Goal: Contribute content: Add original content to the website for others to see

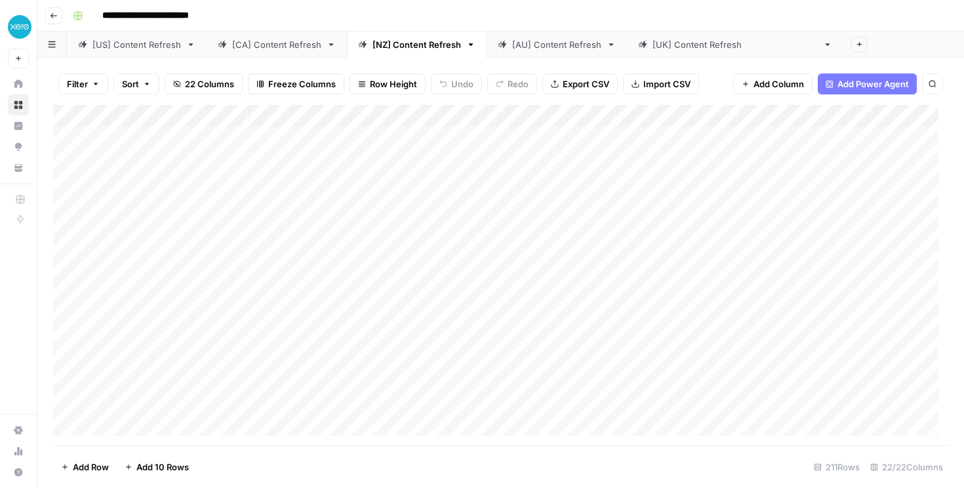
click at [54, 18] on icon "button" at bounding box center [54, 16] width 8 height 8
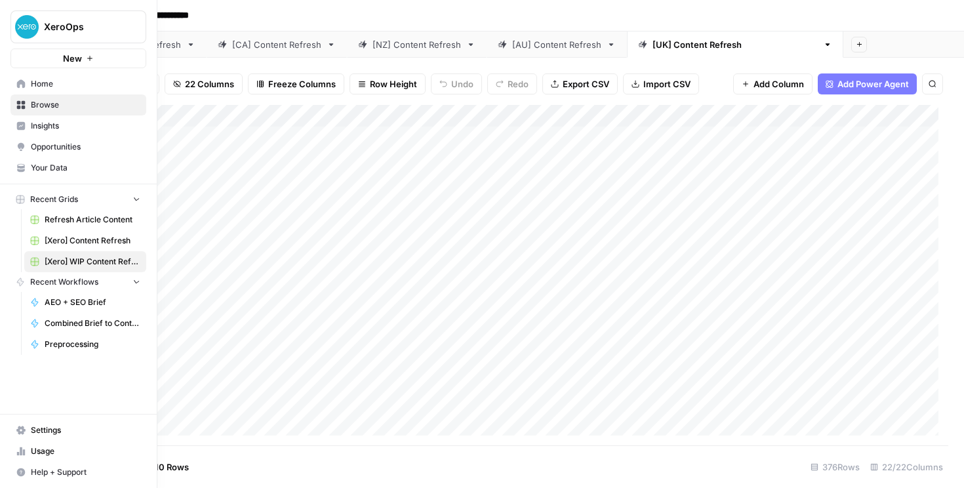
click at [21, 87] on icon at bounding box center [20, 83] width 9 height 9
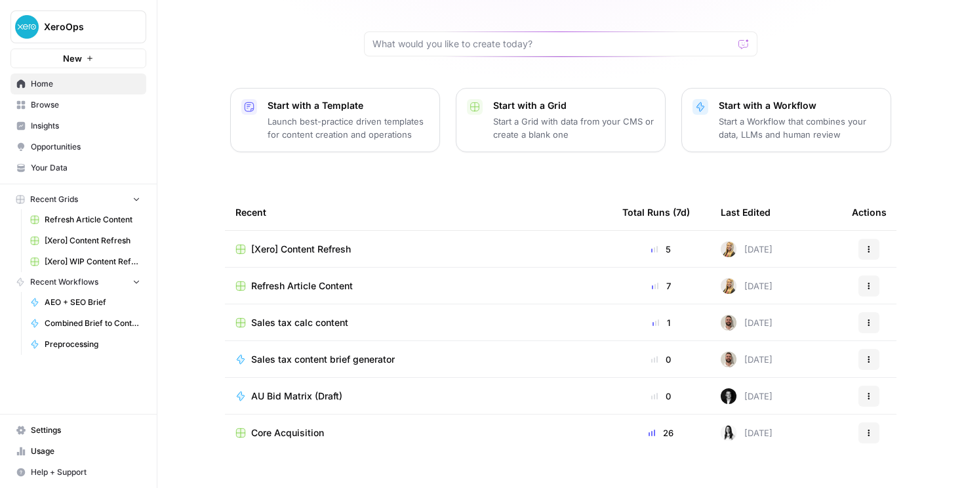
scroll to position [113, 0]
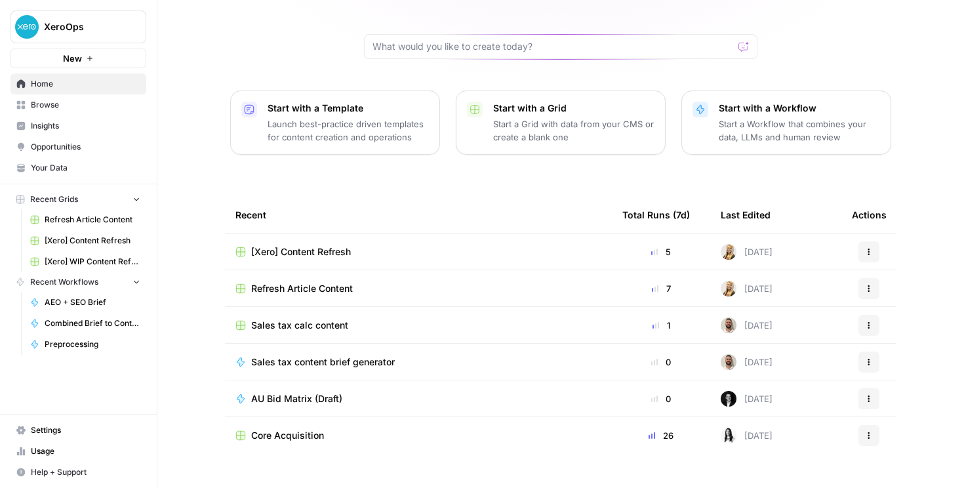
click at [134, 201] on icon "button" at bounding box center [136, 198] width 9 height 9
click at [134, 201] on icon "button" at bounding box center [136, 199] width 9 height 9
click at [412, 40] on input "text" at bounding box center [552, 46] width 361 height 13
type input "brief"
click button "Send" at bounding box center [744, 46] width 17 height 17
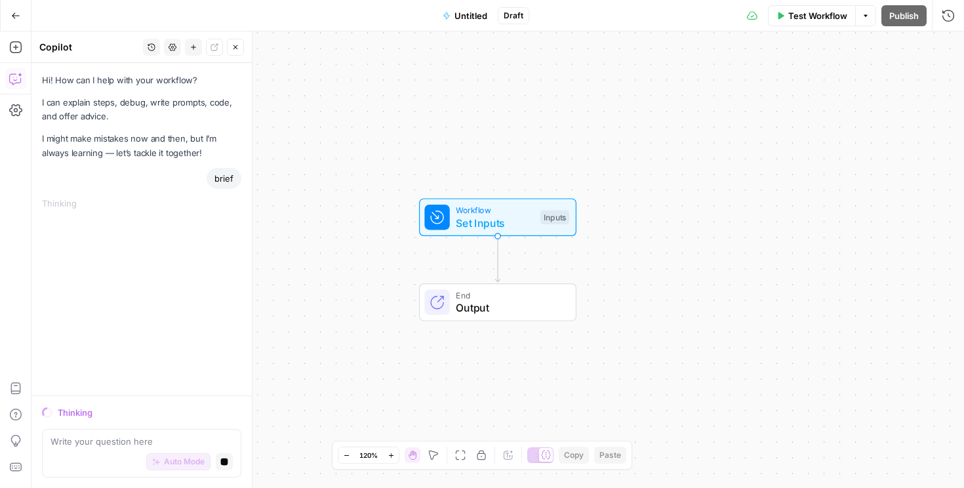
click at [16, 16] on icon "button" at bounding box center [15, 15] width 9 height 9
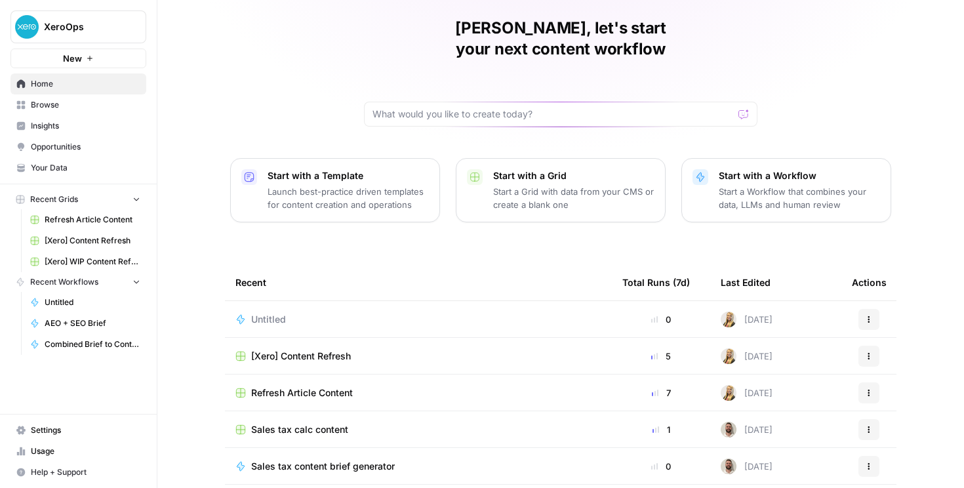
scroll to position [115, 0]
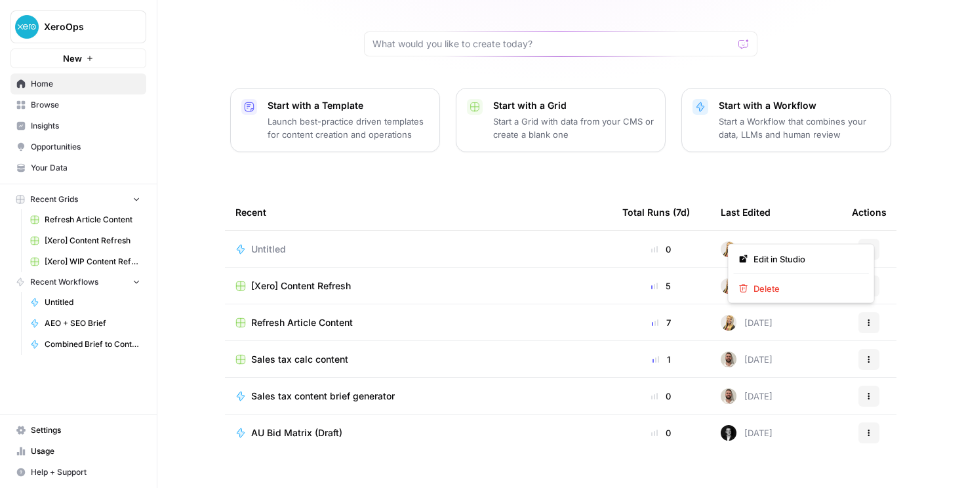
click at [873, 239] on button "Actions" at bounding box center [868, 249] width 21 height 21
click at [802, 288] on span "Delete" at bounding box center [805, 288] width 105 height 13
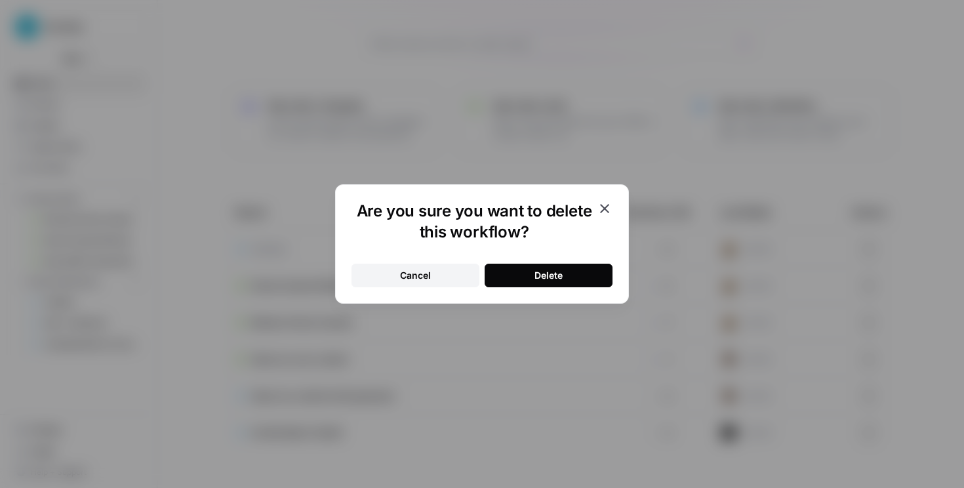
click at [561, 273] on div "Delete" at bounding box center [548, 275] width 28 height 13
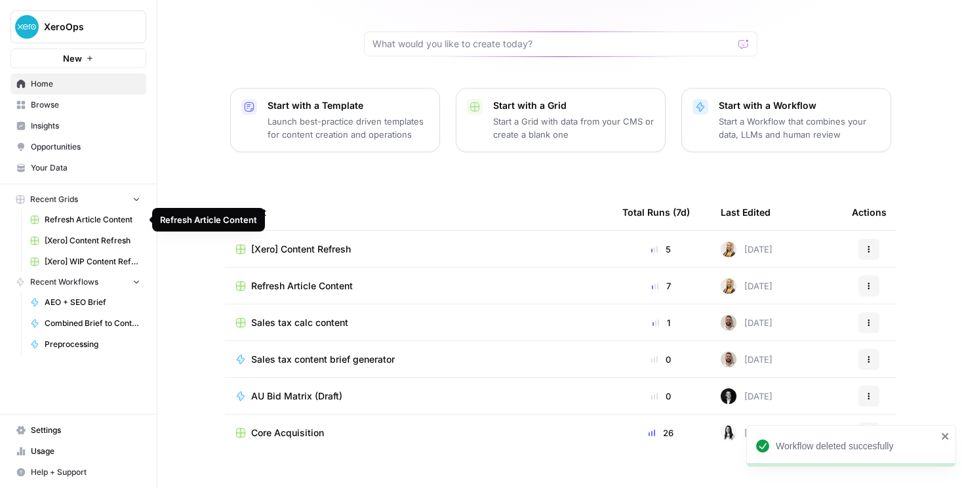
click at [63, 172] on span "Your Data" at bounding box center [86, 168] width 110 height 12
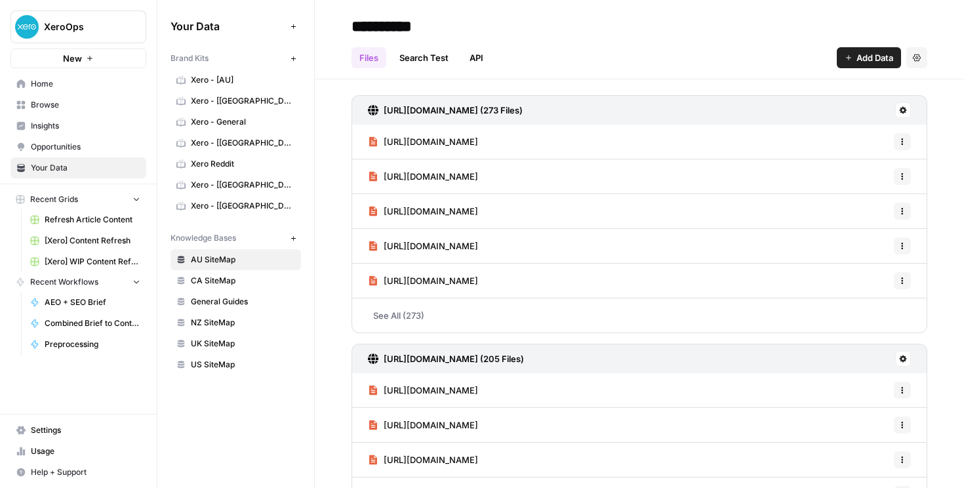
click at [56, 103] on span "Browse" at bounding box center [86, 105] width 110 height 12
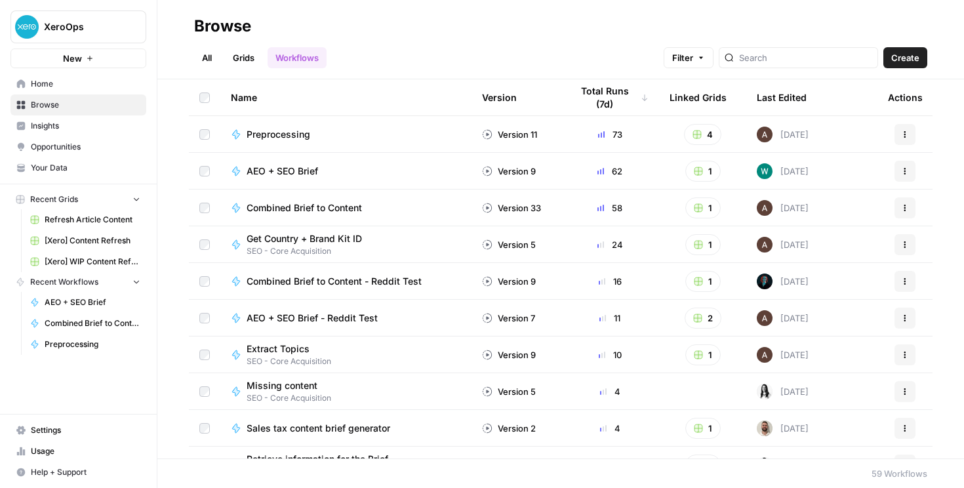
click at [261, 54] on link "Grids" at bounding box center [243, 57] width 37 height 21
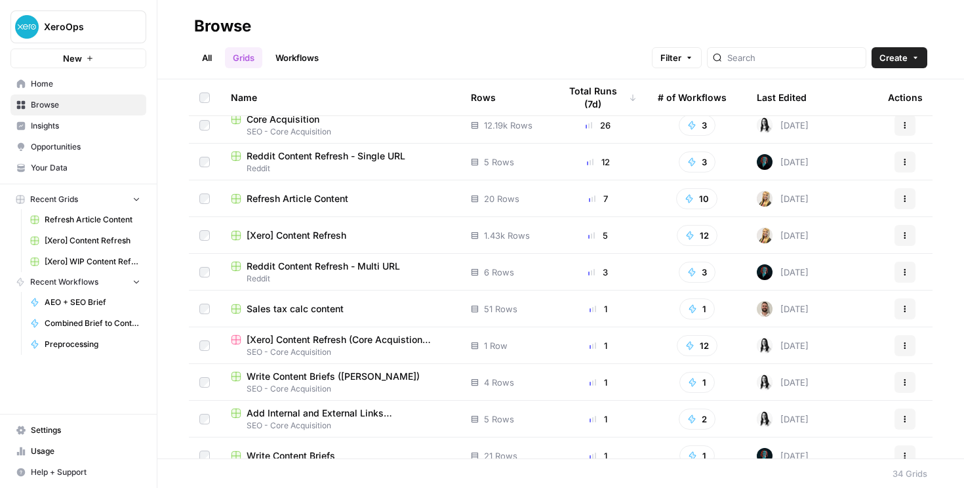
scroll to position [216, 0]
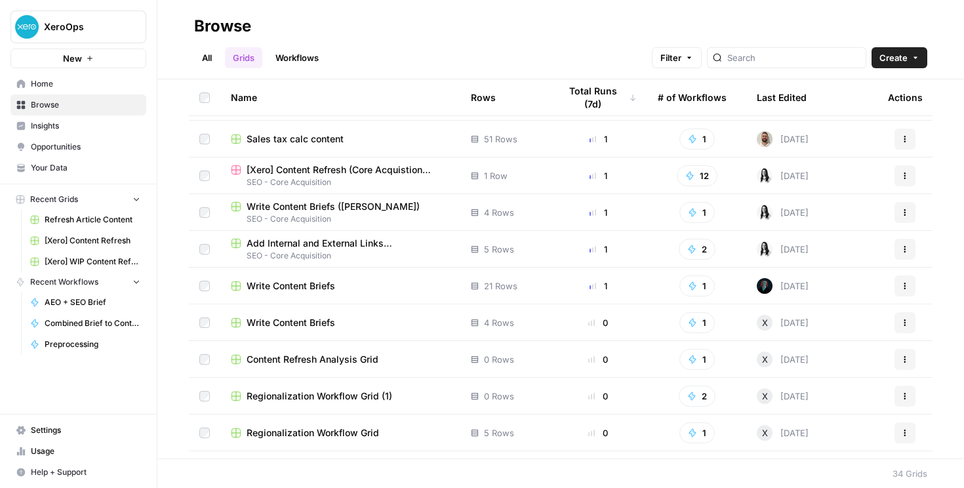
click at [342, 321] on div "Write Content Briefs" at bounding box center [340, 322] width 219 height 13
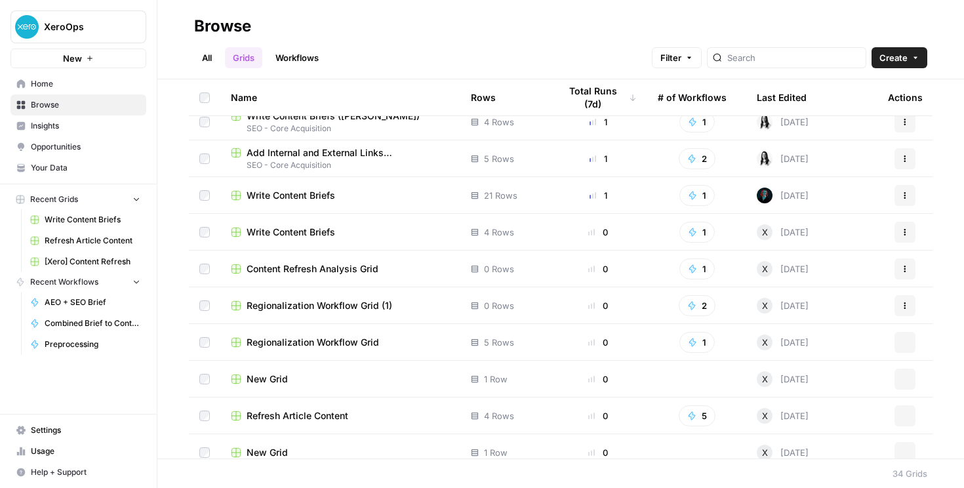
scroll to position [308, 0]
click at [351, 188] on div "Write Content Briefs" at bounding box center [340, 194] width 219 height 13
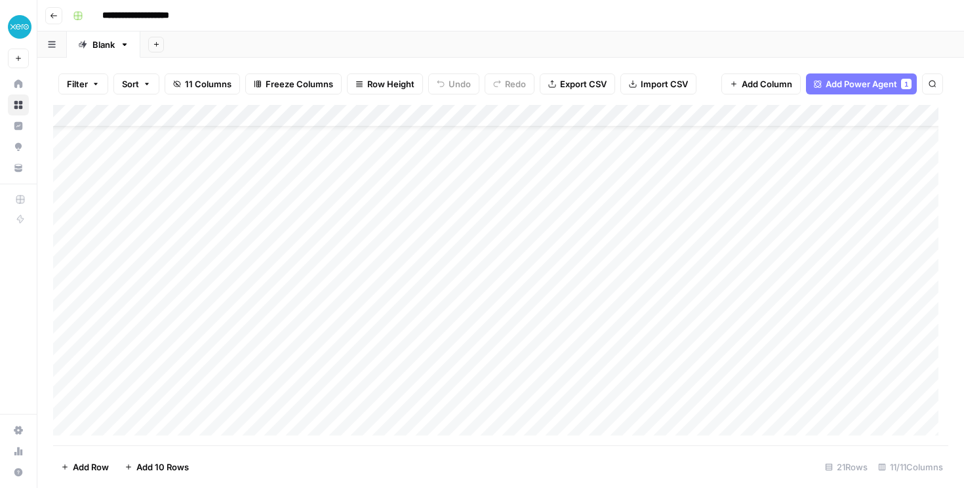
scroll to position [181, 0]
click at [184, 423] on div "Add Column" at bounding box center [500, 275] width 895 height 340
click at [216, 401] on div "Add Column" at bounding box center [500, 275] width 895 height 340
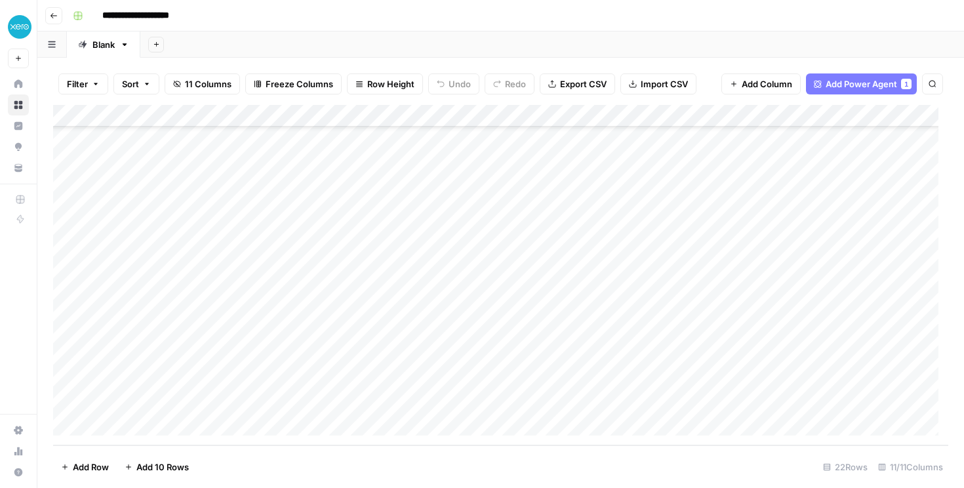
click at [216, 401] on div "Add Column" at bounding box center [500, 275] width 895 height 340
paste textarea "**********"
type textarea "**********"
click at [249, 418] on div "Add Column" at bounding box center [500, 275] width 895 height 340
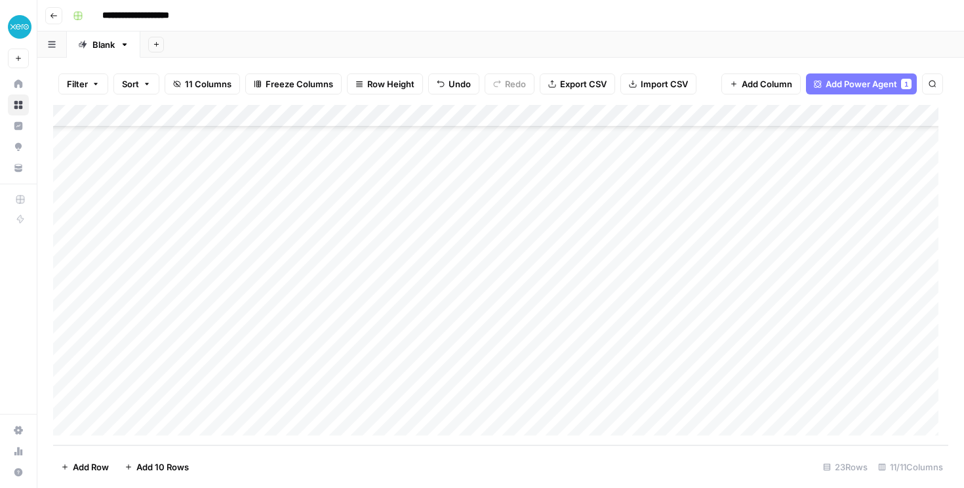
click at [414, 381] on div "Add Column" at bounding box center [500, 275] width 895 height 340
click at [232, 401] on div "Add Column" at bounding box center [500, 275] width 895 height 340
type textarea "**********"
click at [288, 458] on footer "Add Row Add 10 Rows 23 Rows 11/11 Columns" at bounding box center [500, 466] width 895 height 43
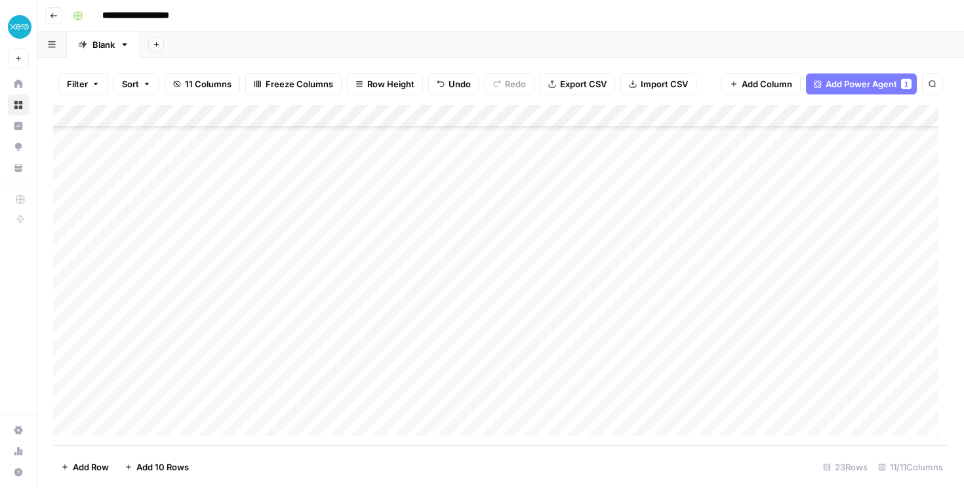
click at [370, 401] on div "Add Column" at bounding box center [500, 275] width 895 height 340
